Goal: Navigation & Orientation: Find specific page/section

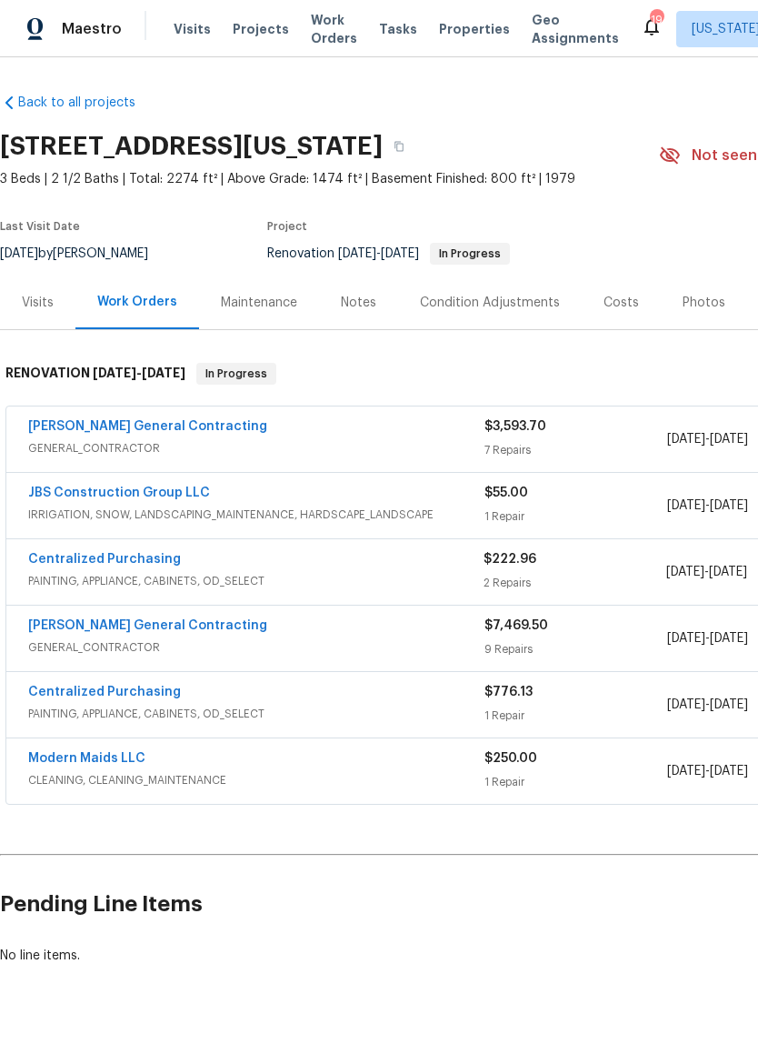
click at [346, 316] on div "Notes" at bounding box center [358, 303] width 79 height 54
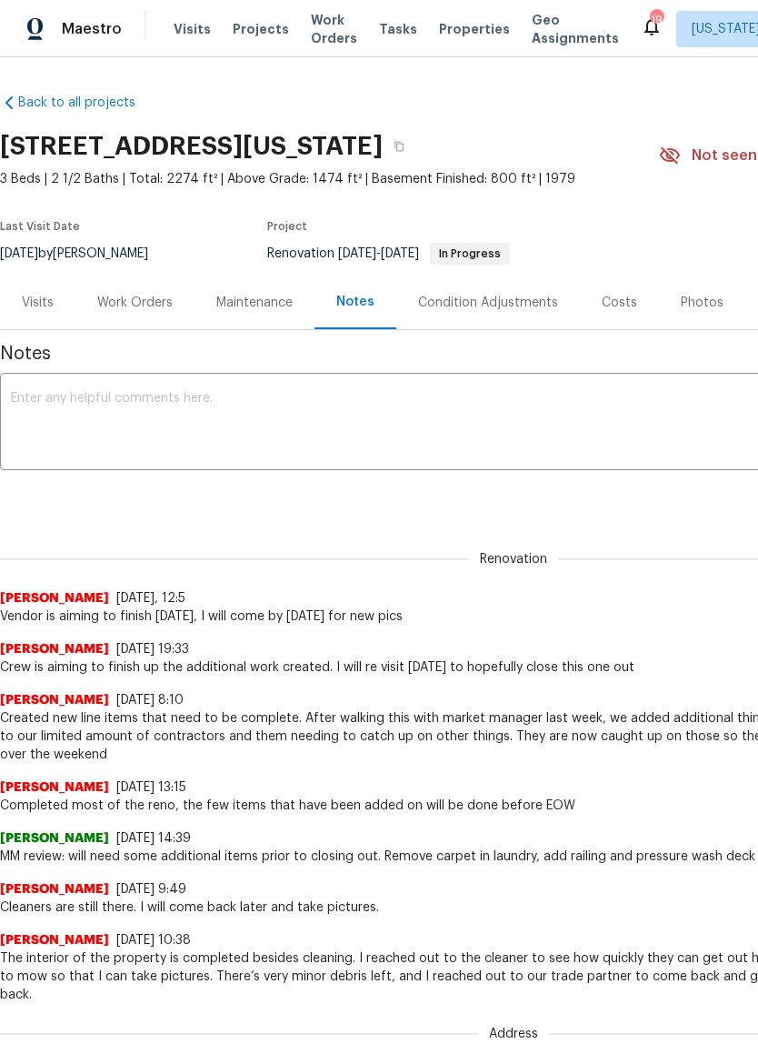
click at [324, 415] on textarea at bounding box center [514, 424] width 1006 height 64
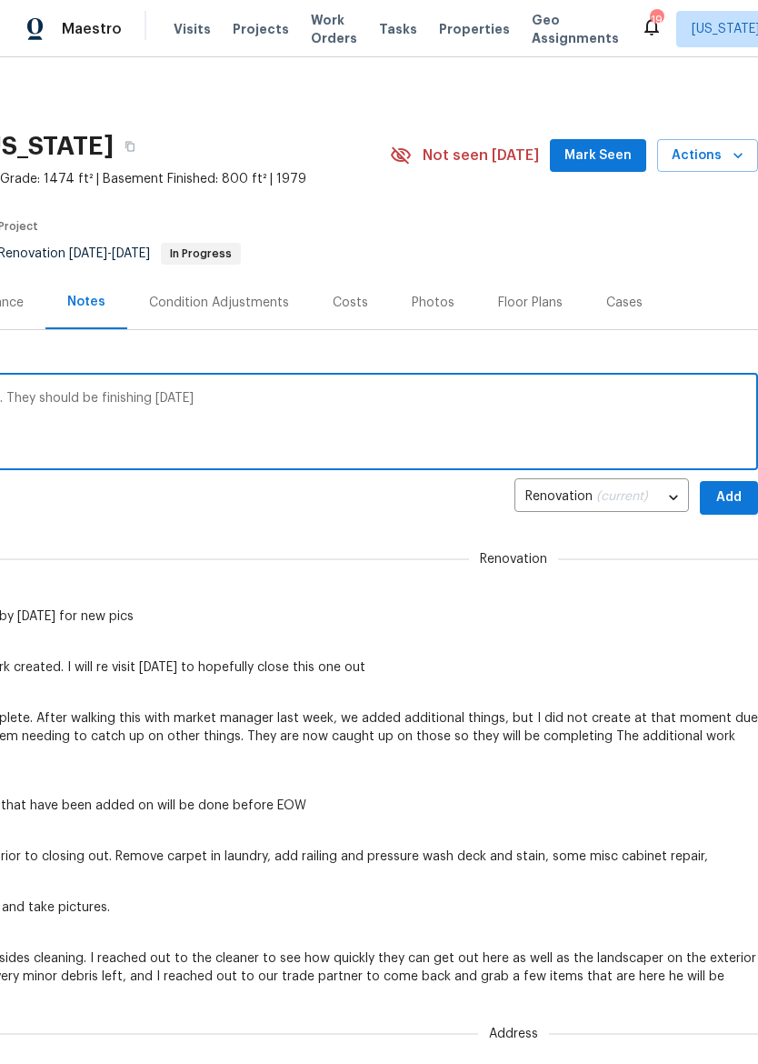
scroll to position [0, 269]
type textarea "Vendor did not finish, they ran out of paint. They should be finishing today"
click at [734, 490] on span "Add" at bounding box center [729, 498] width 29 height 23
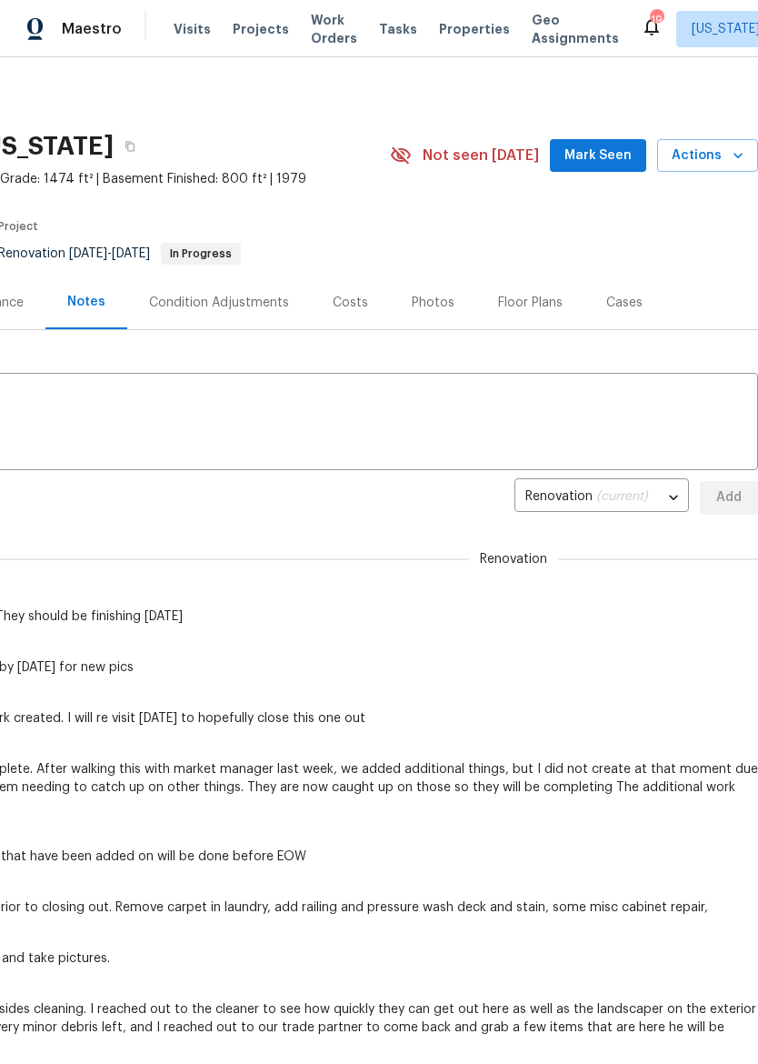
click at [41, 22] on img at bounding box center [35, 29] width 16 height 23
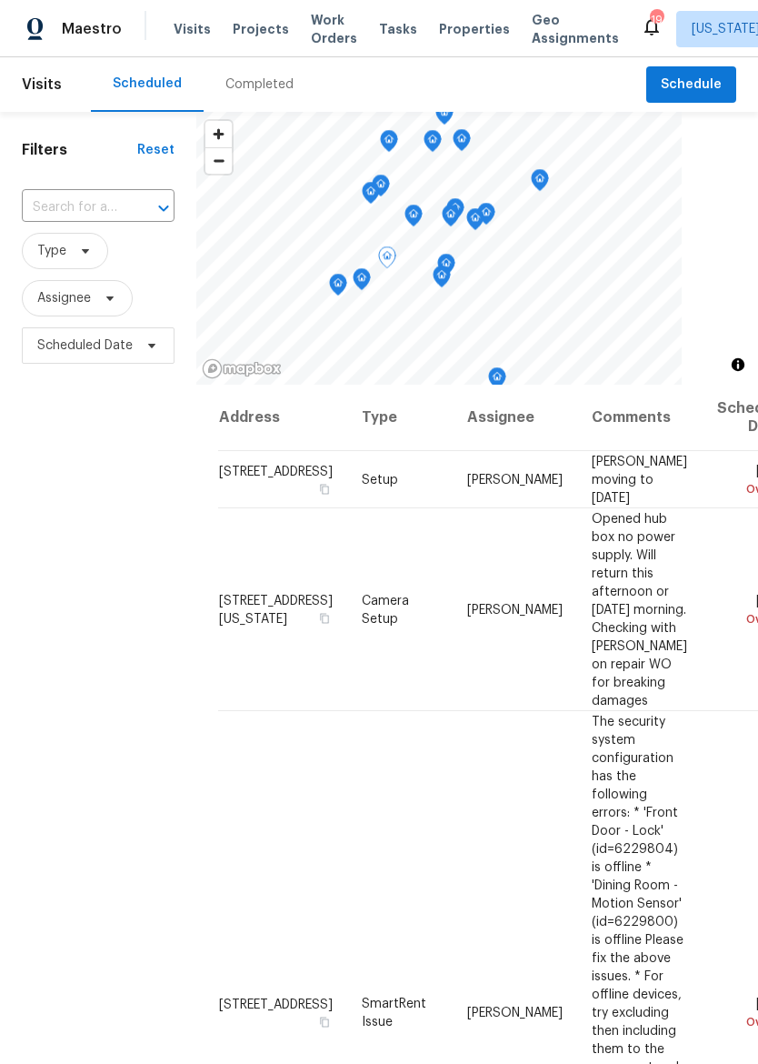
click at [448, 22] on span "Properties" at bounding box center [474, 29] width 71 height 18
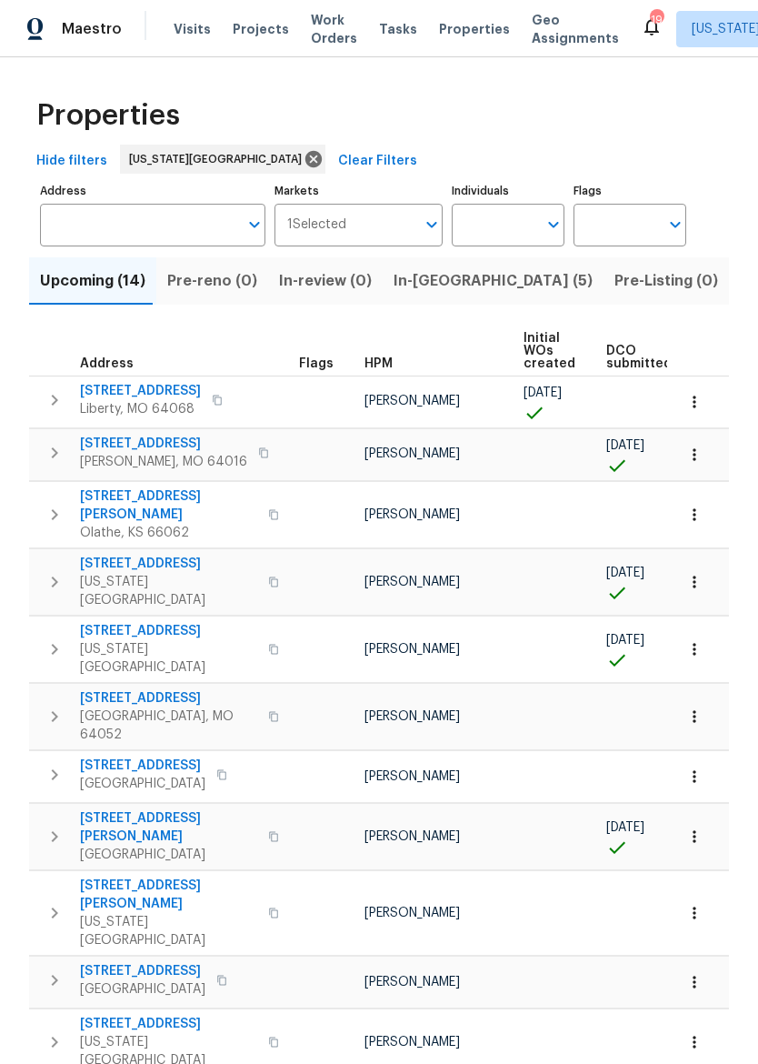
click at [434, 283] on span "In-[GEOGRAPHIC_DATA] (5)" at bounding box center [493, 280] width 199 height 25
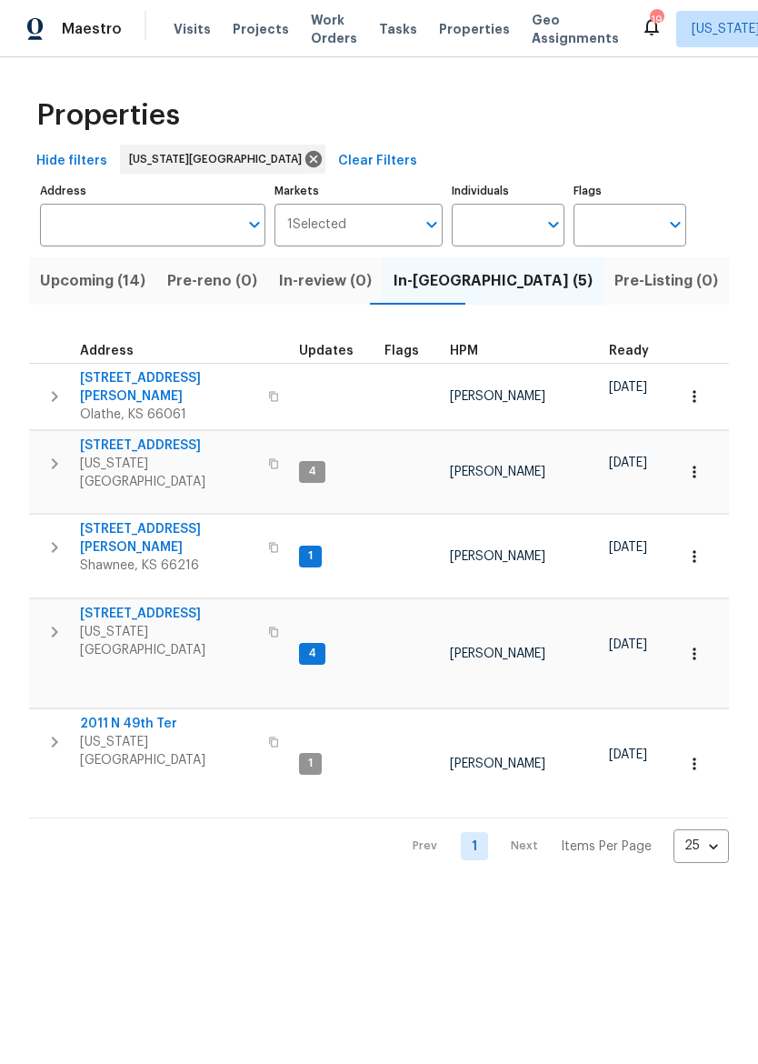
click at [141, 715] on span "2011 N 49th Ter" at bounding box center [168, 724] width 177 height 18
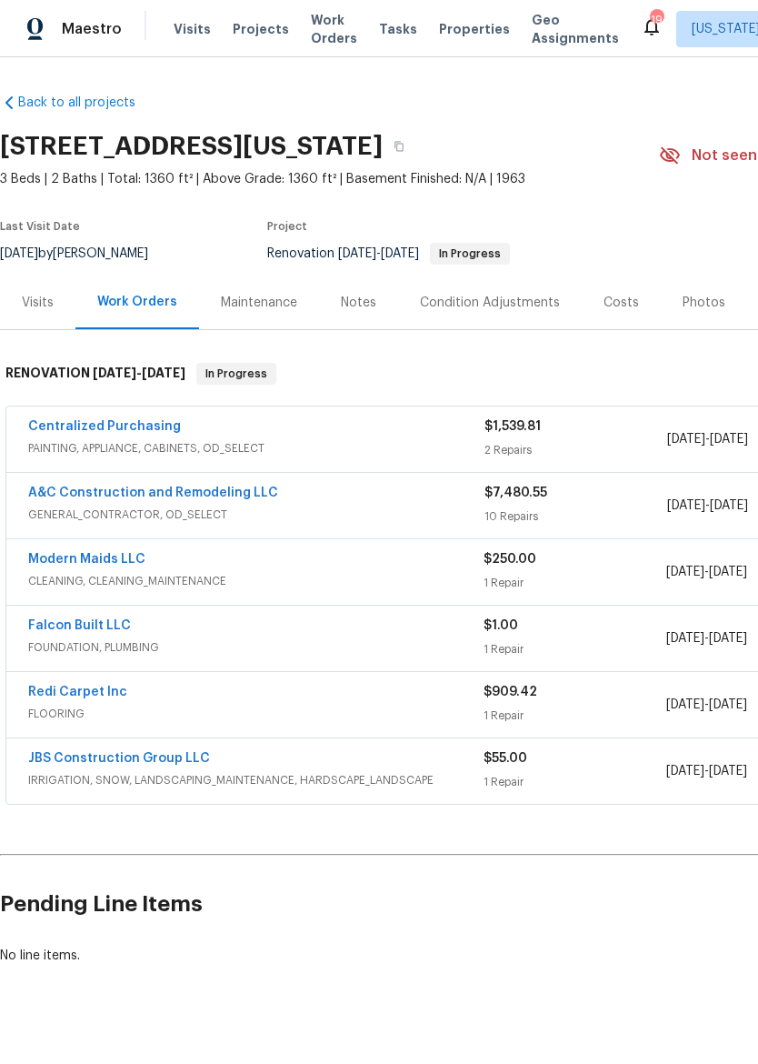
click at [43, 16] on div "Maestro" at bounding box center [61, 29] width 122 height 36
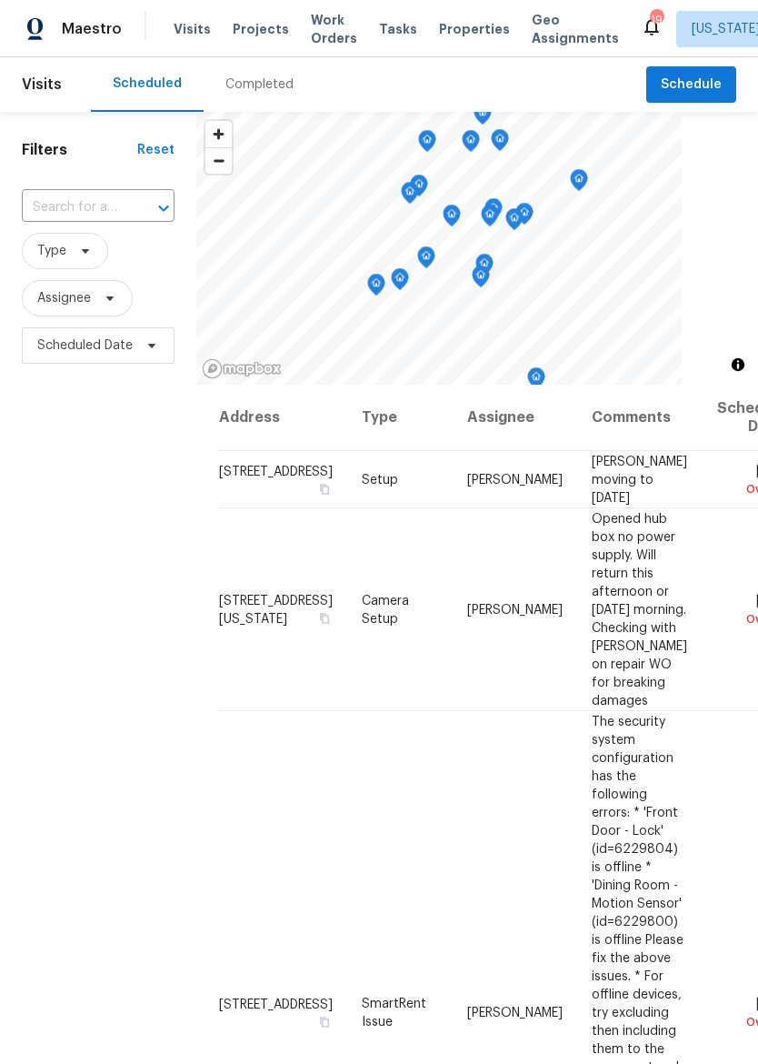
click at [472, 36] on span "Properties" at bounding box center [474, 29] width 71 height 18
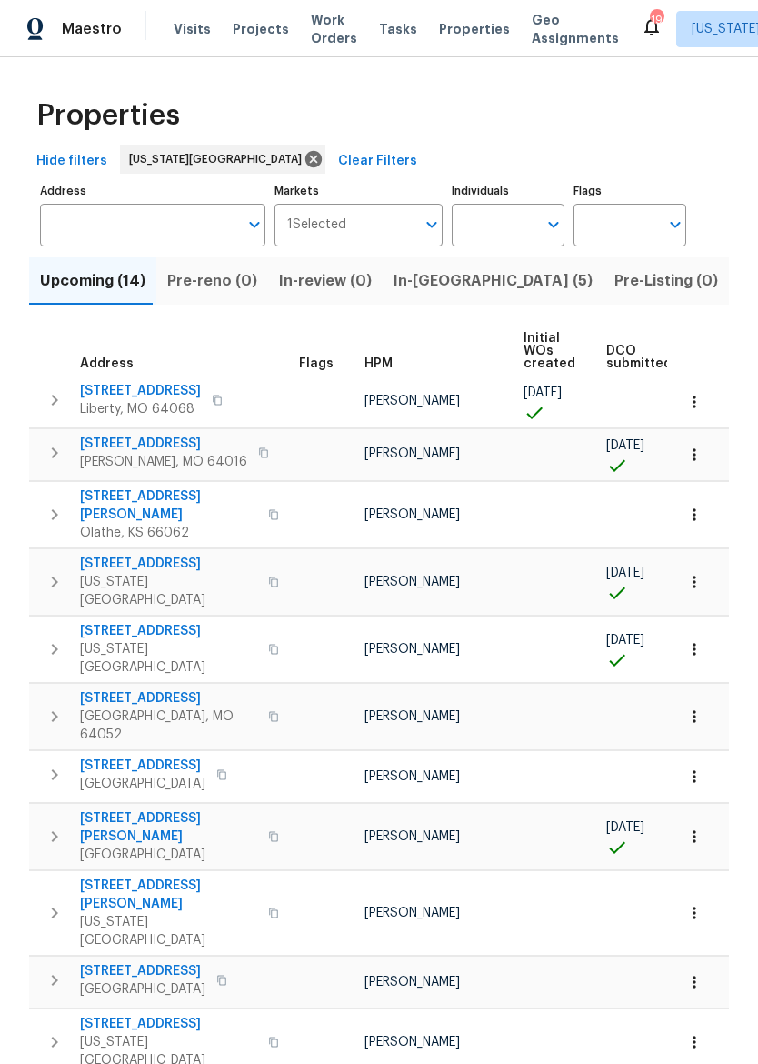
click at [41, 809] on button "button" at bounding box center [54, 836] width 36 height 55
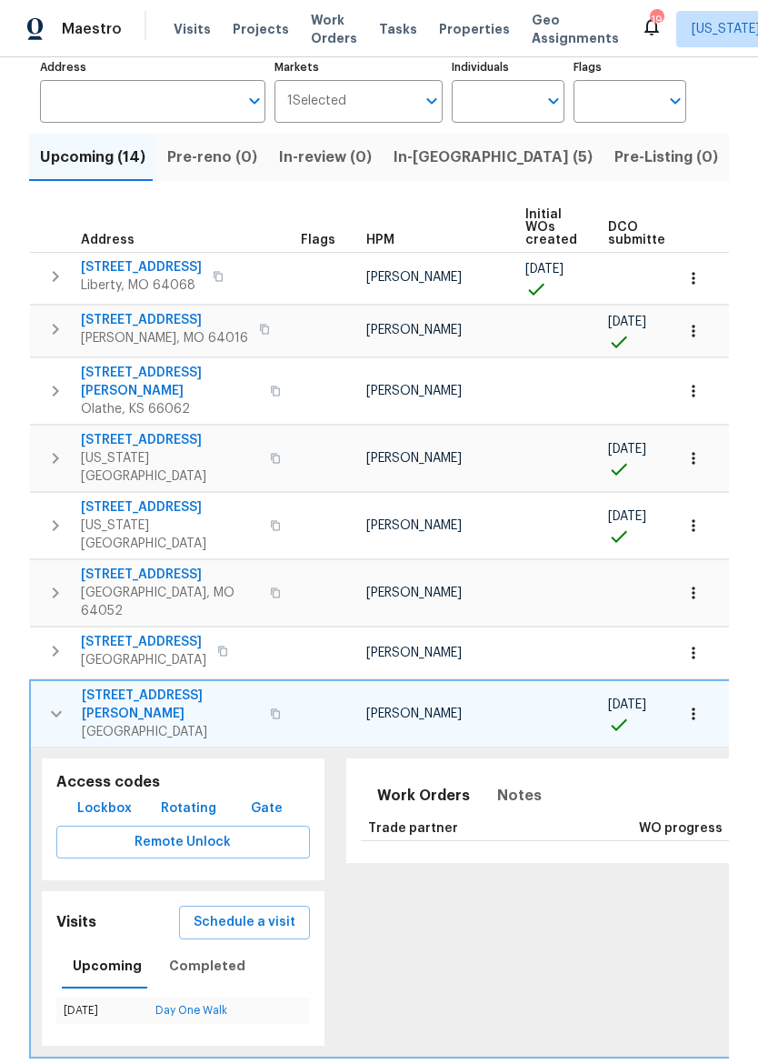
click at [46, 703] on icon "button" at bounding box center [56, 714] width 22 height 22
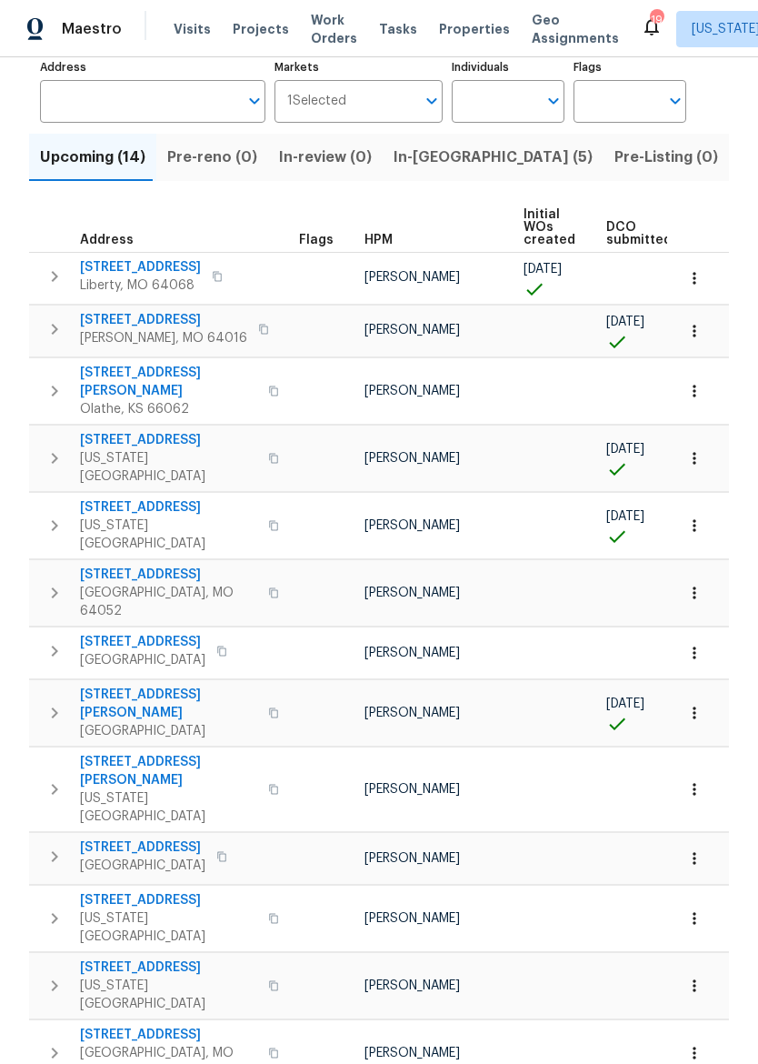
click at [39, 686] on button "button" at bounding box center [54, 713] width 36 height 55
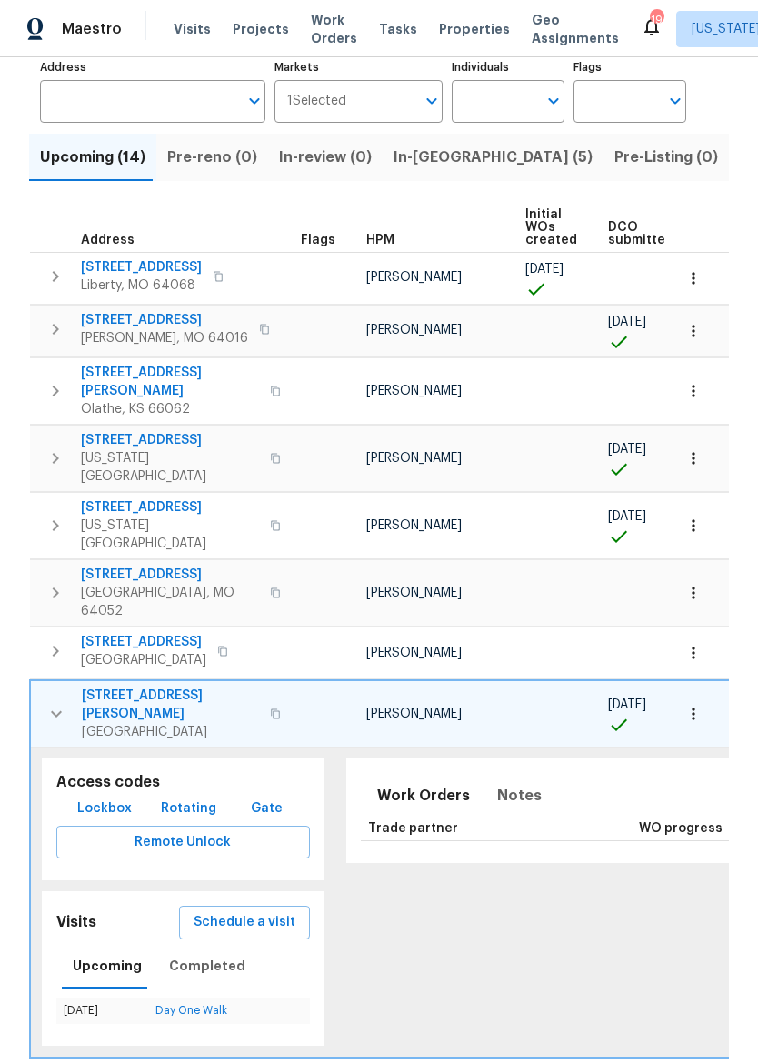
click at [91, 798] on span "Lockbox" at bounding box center [104, 809] width 55 height 23
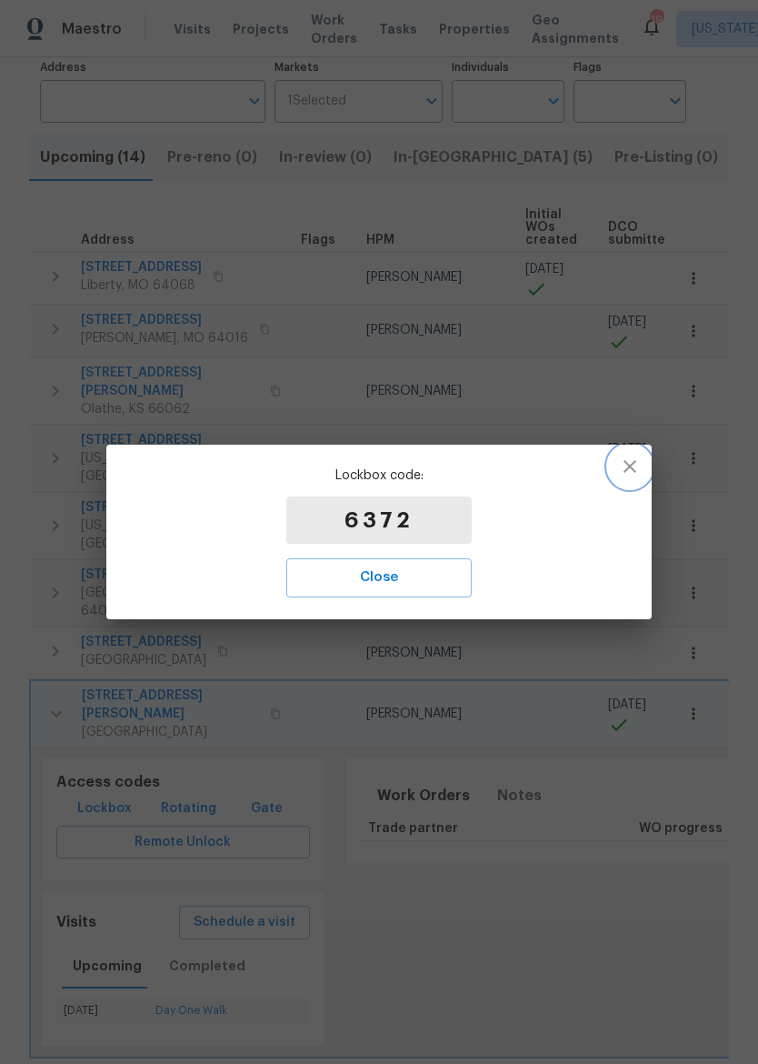
click at [637, 468] on icon "button" at bounding box center [630, 467] width 22 height 22
